Goal: Check status: Check status

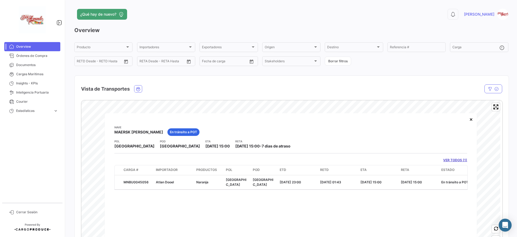
click at [22, 45] on span "Overview" at bounding box center [37, 46] width 42 height 5
click at [26, 66] on span "Documentos" at bounding box center [37, 64] width 42 height 5
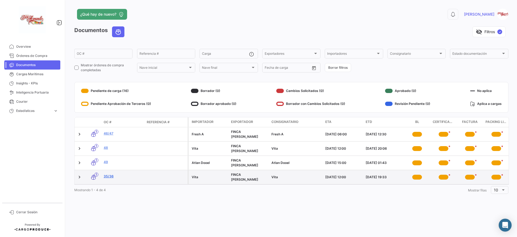
click at [111, 177] on link "35/36" at bounding box center [123, 176] width 39 height 5
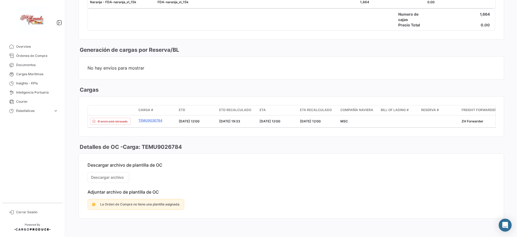
scroll to position [289, 0]
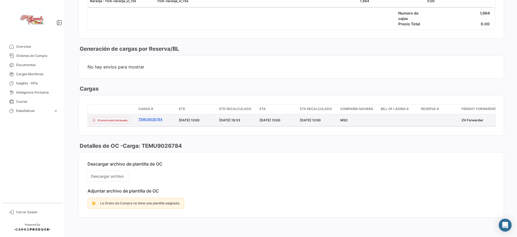
click at [152, 117] on link "TEMU9026784" at bounding box center [156, 119] width 36 height 5
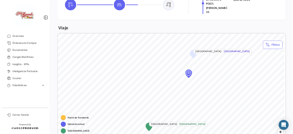
scroll to position [263, 0]
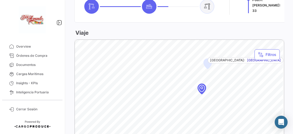
drag, startPoint x: 218, startPoint y: 99, endPoint x: 215, endPoint y: 79, distance: 20.7
click at [215, 79] on div "Map marker" at bounding box center [201, 88] width 48 height 48
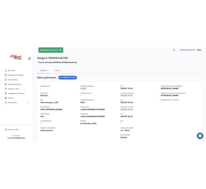
scroll to position [0, 0]
